Goal: Find specific page/section: Find specific page/section

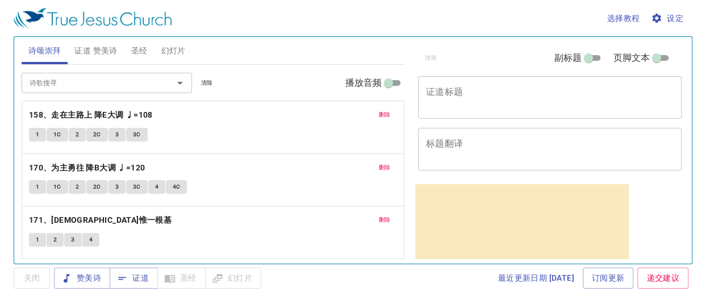
click at [213, 82] on button "清除" at bounding box center [207, 83] width 26 height 14
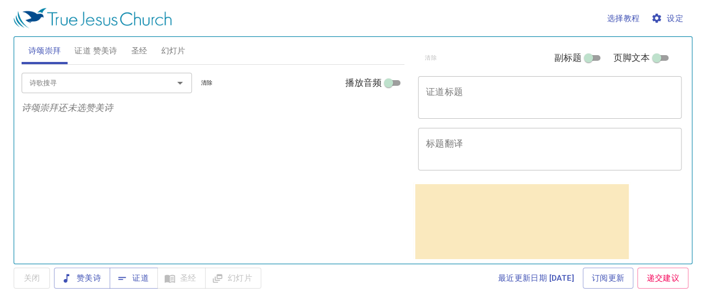
click at [182, 52] on span "幻灯片" at bounding box center [173, 51] width 24 height 14
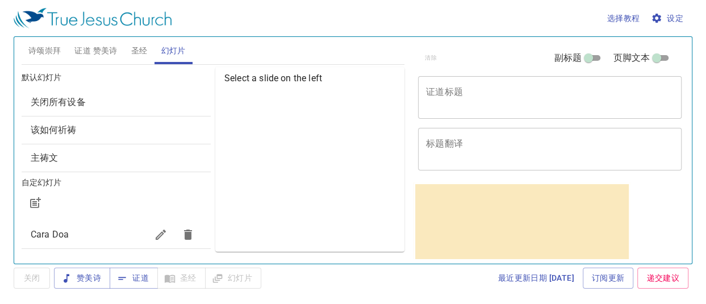
scroll to position [62, 0]
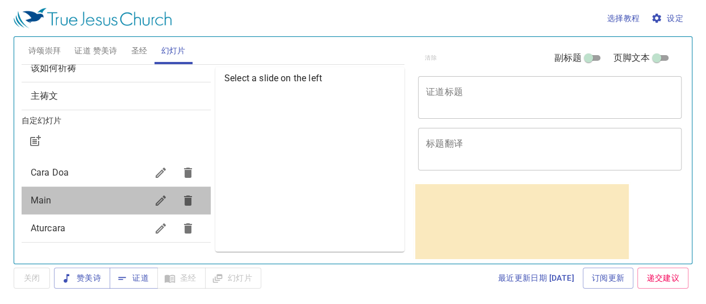
click at [116, 204] on span "Main" at bounding box center [89, 201] width 116 height 14
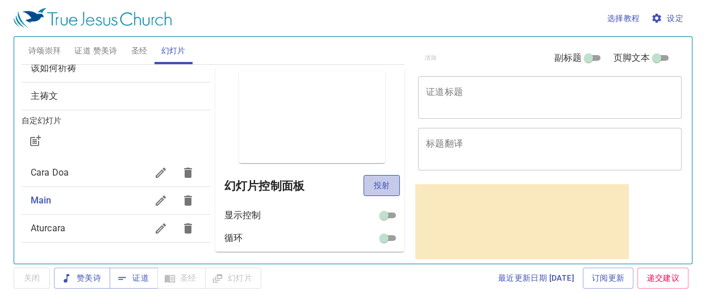
click at [378, 181] on span "投射" at bounding box center [382, 185] width 18 height 14
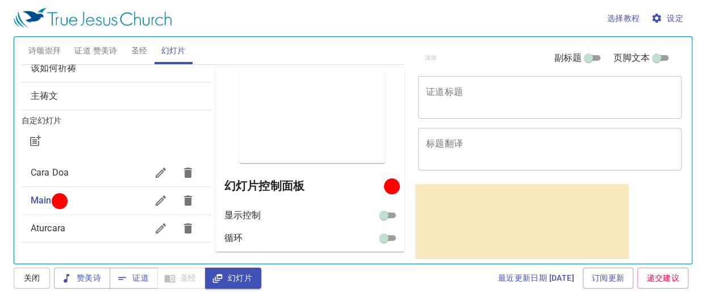
scroll to position [53, 0]
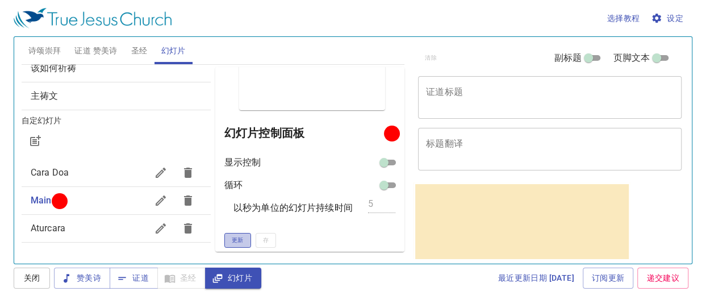
click at [235, 233] on button "更新" at bounding box center [237, 240] width 27 height 15
click at [233, 244] on span "更新" at bounding box center [238, 240] width 12 height 10
click at [244, 237] on button "更新" at bounding box center [237, 240] width 27 height 15
click at [244, 236] on span "更新" at bounding box center [238, 240] width 12 height 10
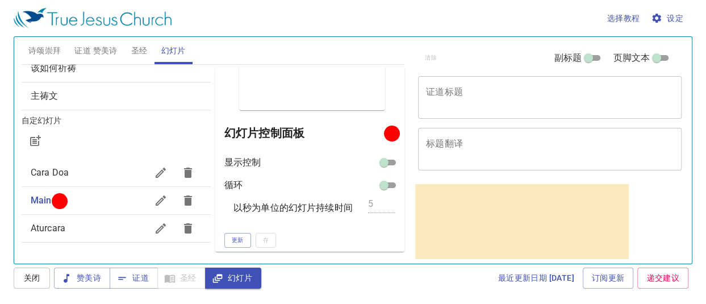
scroll to position [0, 0]
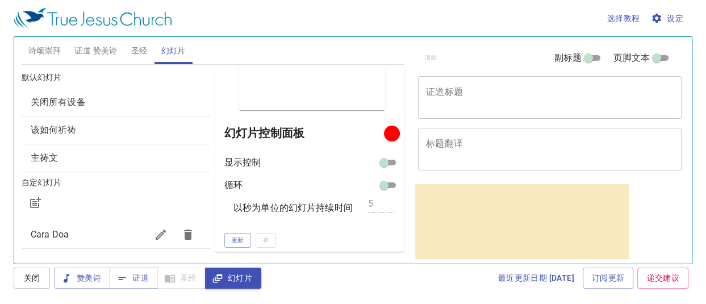
drag, startPoint x: 34, startPoint y: 46, endPoint x: 47, endPoint y: 62, distance: 21.0
click at [34, 47] on span "诗颂崇拜" at bounding box center [44, 51] width 33 height 14
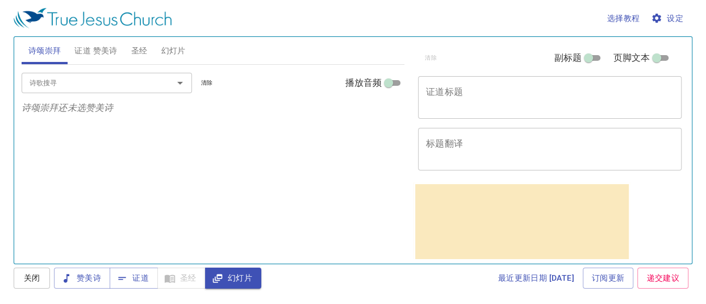
click at [112, 84] on input "诗歌搜寻" at bounding box center [90, 82] width 130 height 13
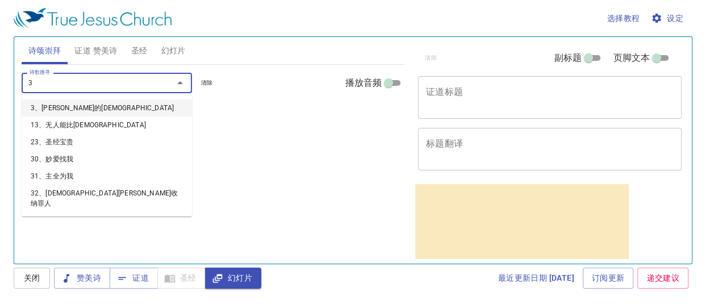
type input "31"
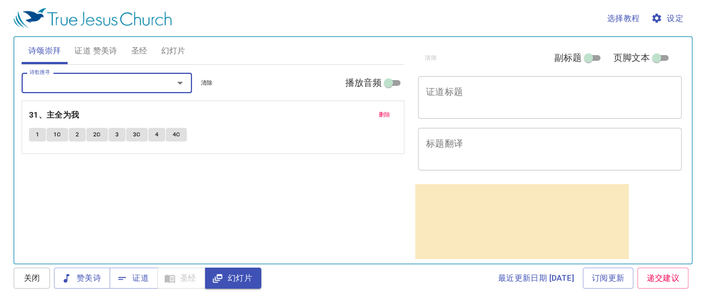
click at [112, 84] on input "诗歌搜寻" at bounding box center [90, 82] width 130 height 13
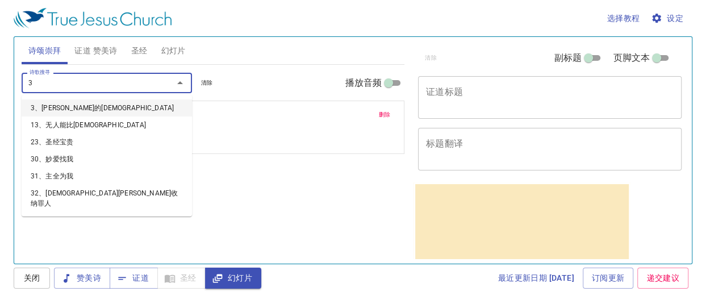
type input "34"
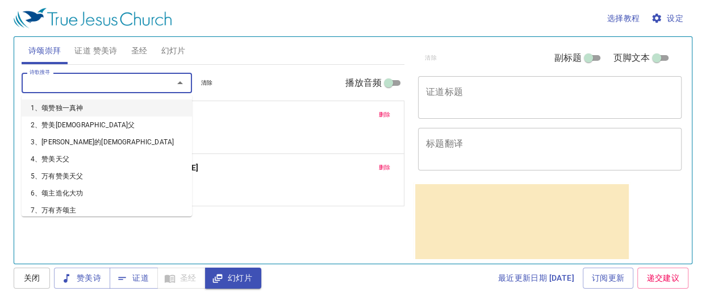
click at [112, 84] on input "诗歌搜寻" at bounding box center [90, 82] width 130 height 13
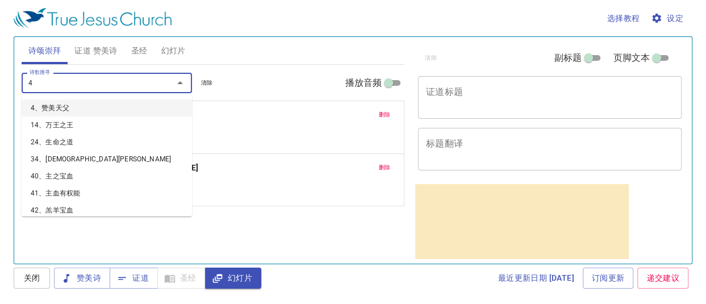
type input "47"
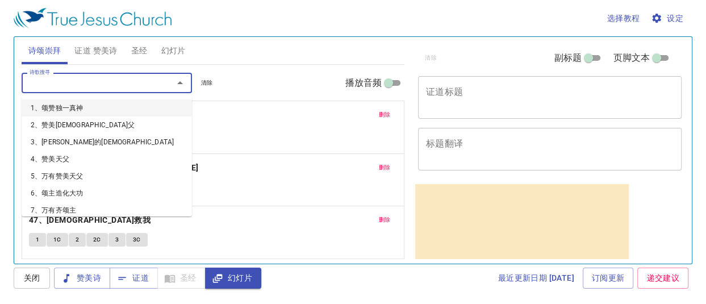
click at [112, 84] on input "诗歌搜寻" at bounding box center [90, 82] width 130 height 13
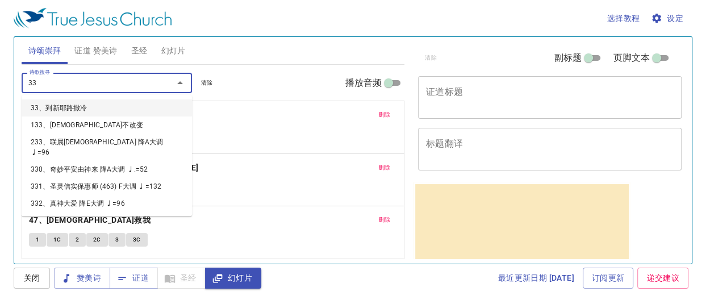
type input "338"
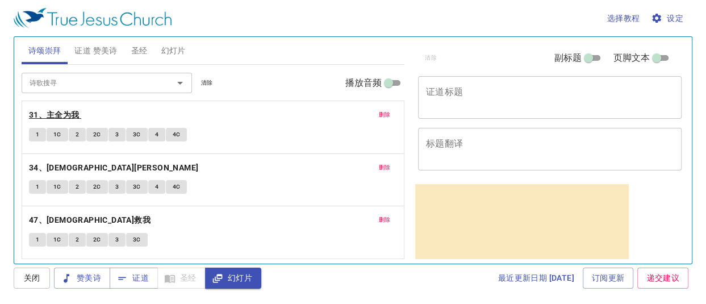
click at [78, 108] on b "31、主全为我" at bounding box center [54, 115] width 51 height 14
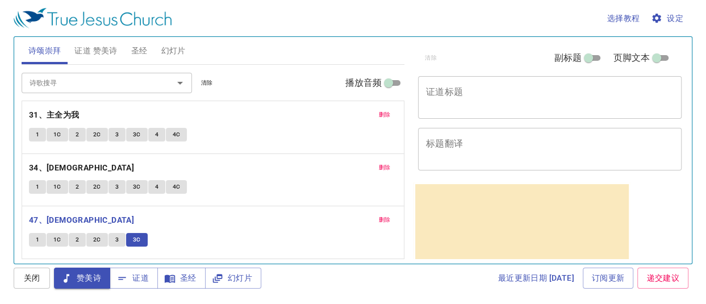
scroll to position [52, 0]
